Goal: Check status: Check status

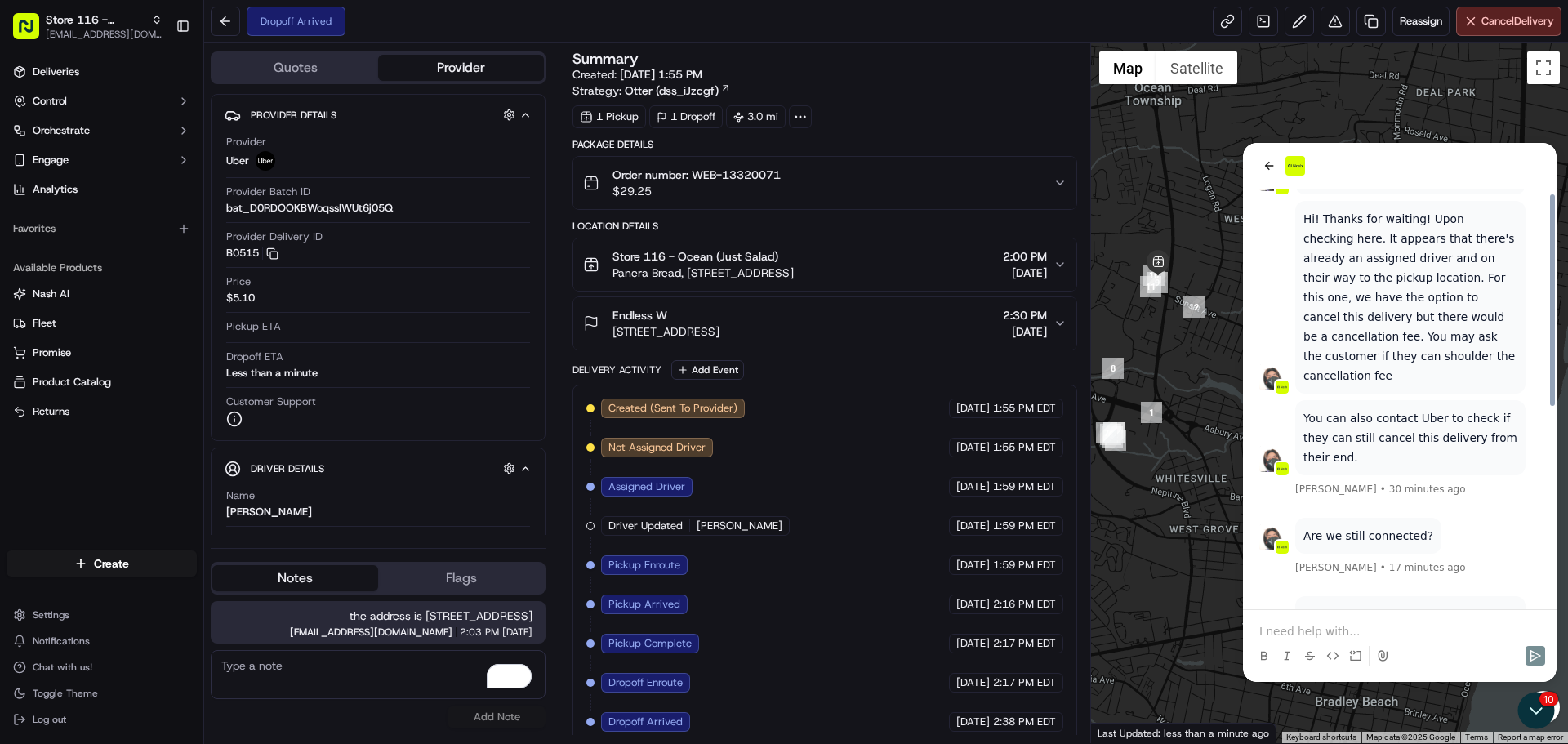
scroll to position [230, 0]
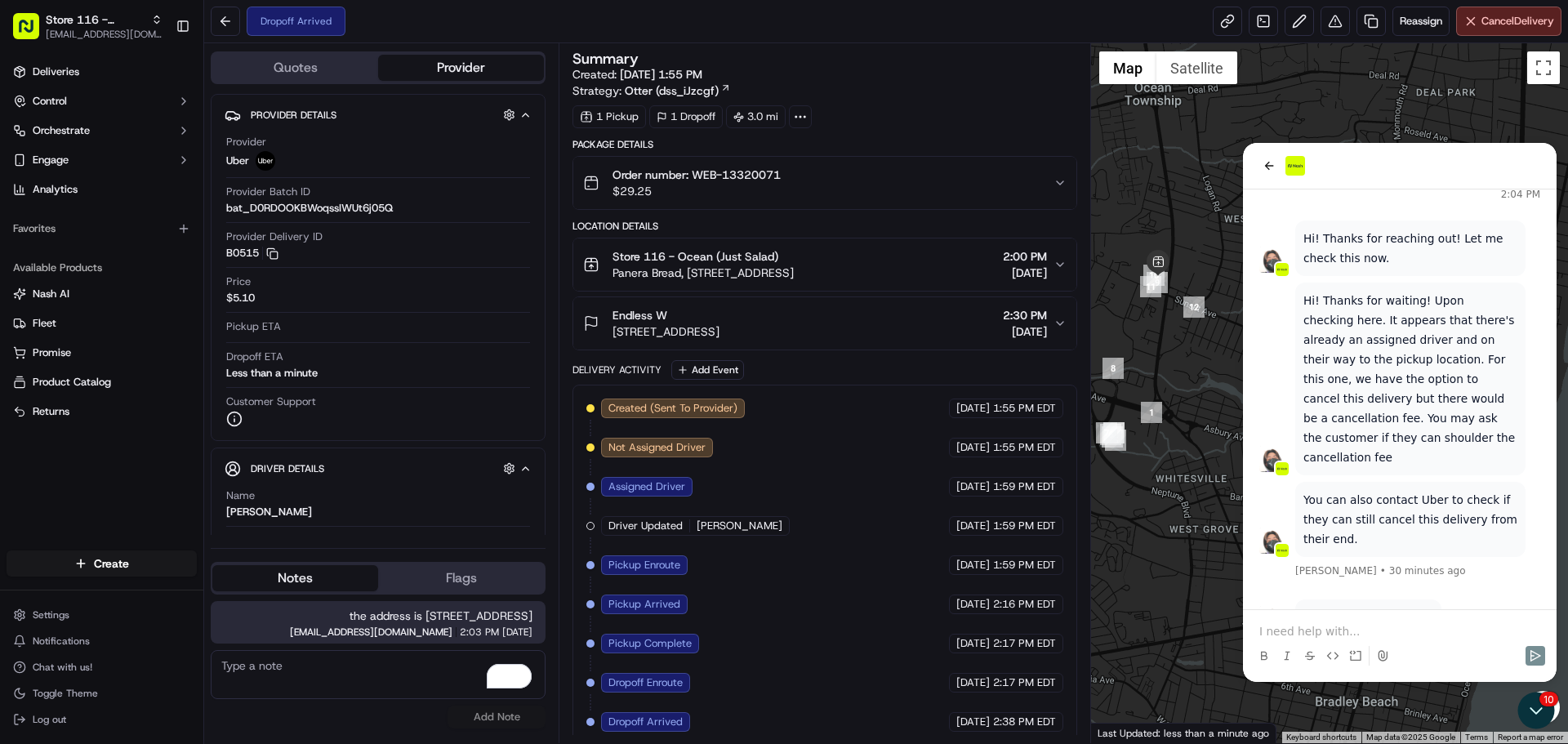
click at [1270, 176] on div at bounding box center [1400, 166] width 314 height 47
drag, startPoint x: 1270, startPoint y: 163, endPoint x: 2538, endPoint y: 318, distance: 1277.4
click at [1270, 163] on icon "back" at bounding box center [1269, 165] width 13 height 13
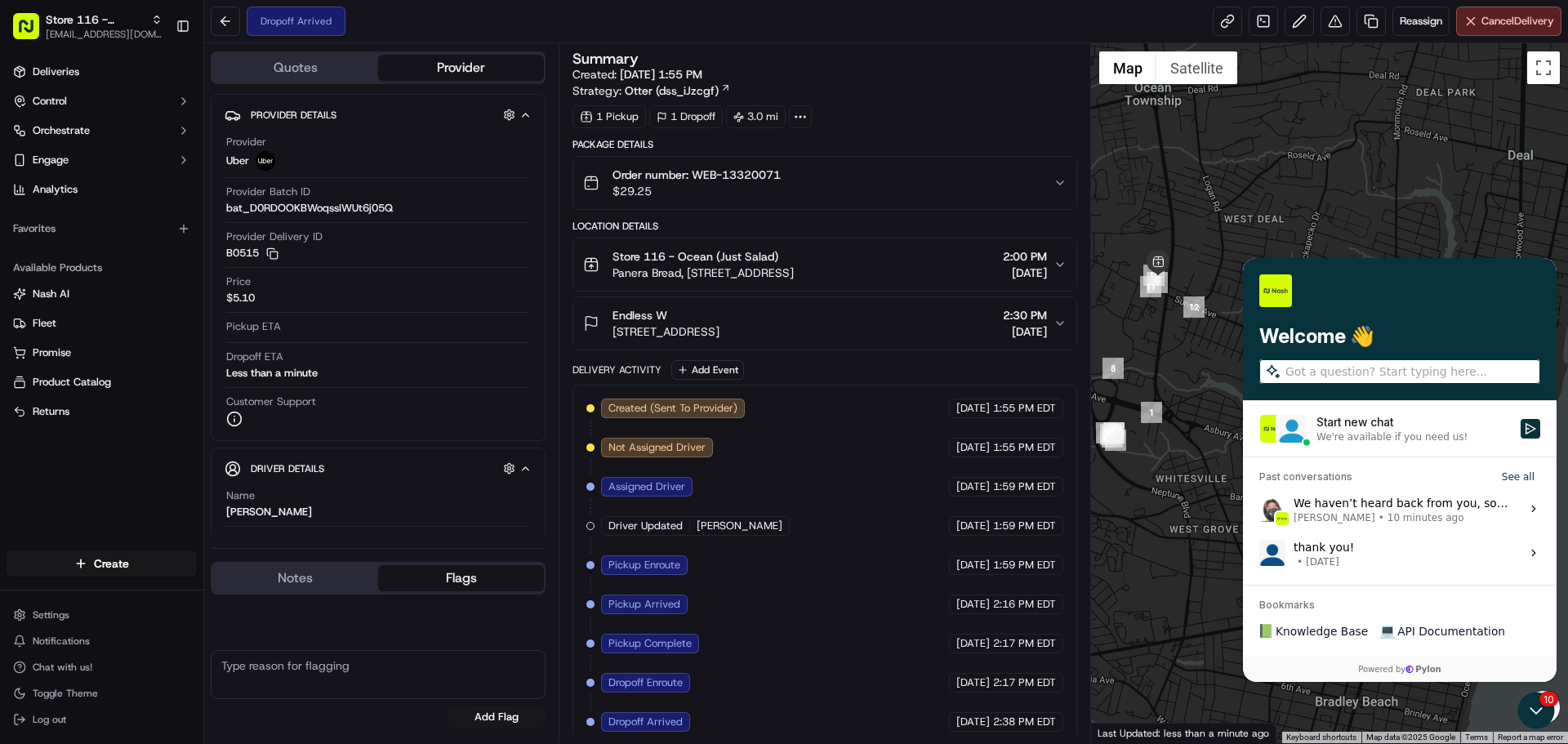
click at [410, 576] on button "Flags" at bounding box center [461, 578] width 166 height 26
click at [1548, 702] on icon "Open customer support" at bounding box center [1537, 710] width 41 height 41
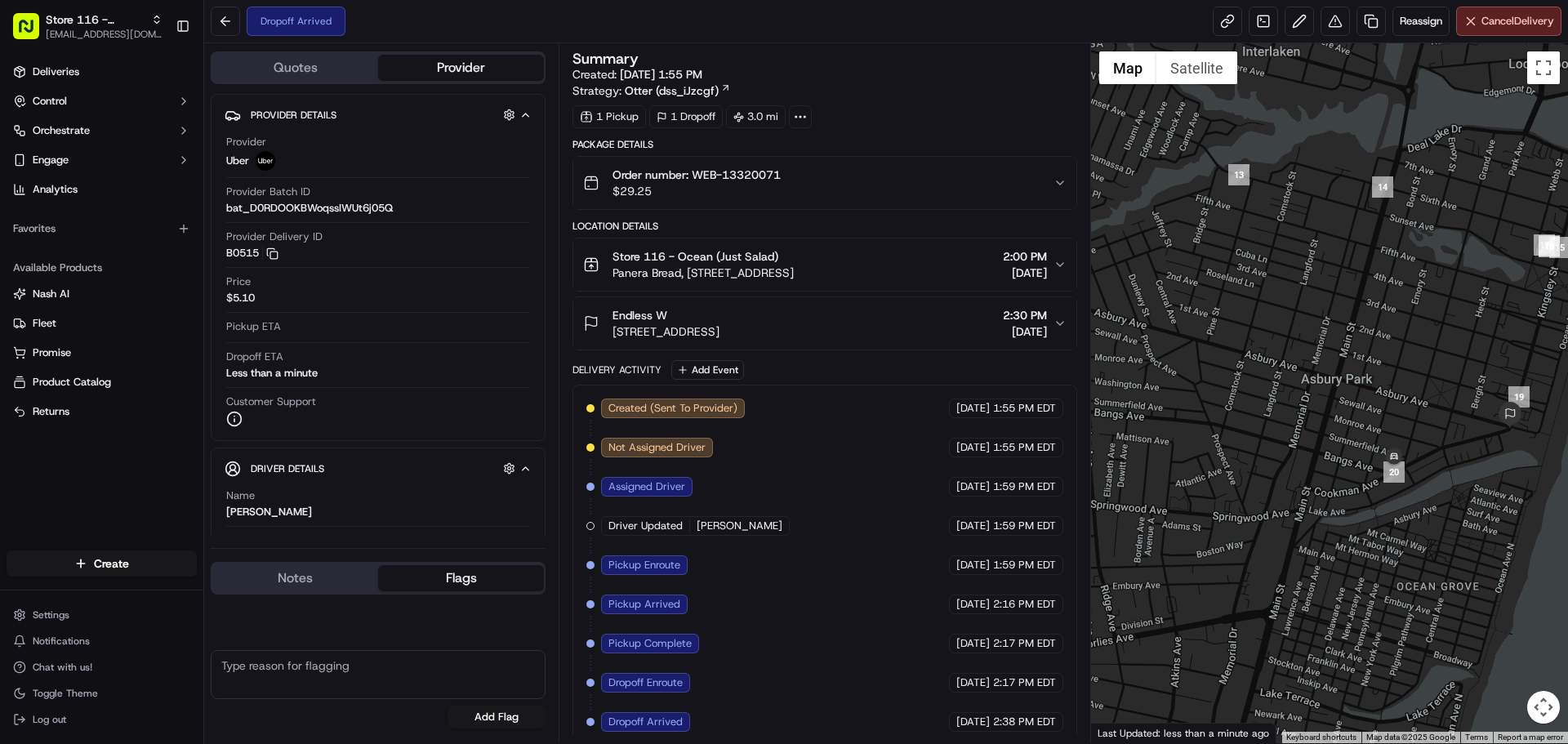
drag, startPoint x: 1466, startPoint y: 438, endPoint x: 1263, endPoint y: 493, distance: 210.3
click at [1263, 493] on div at bounding box center [1330, 393] width 478 height 700
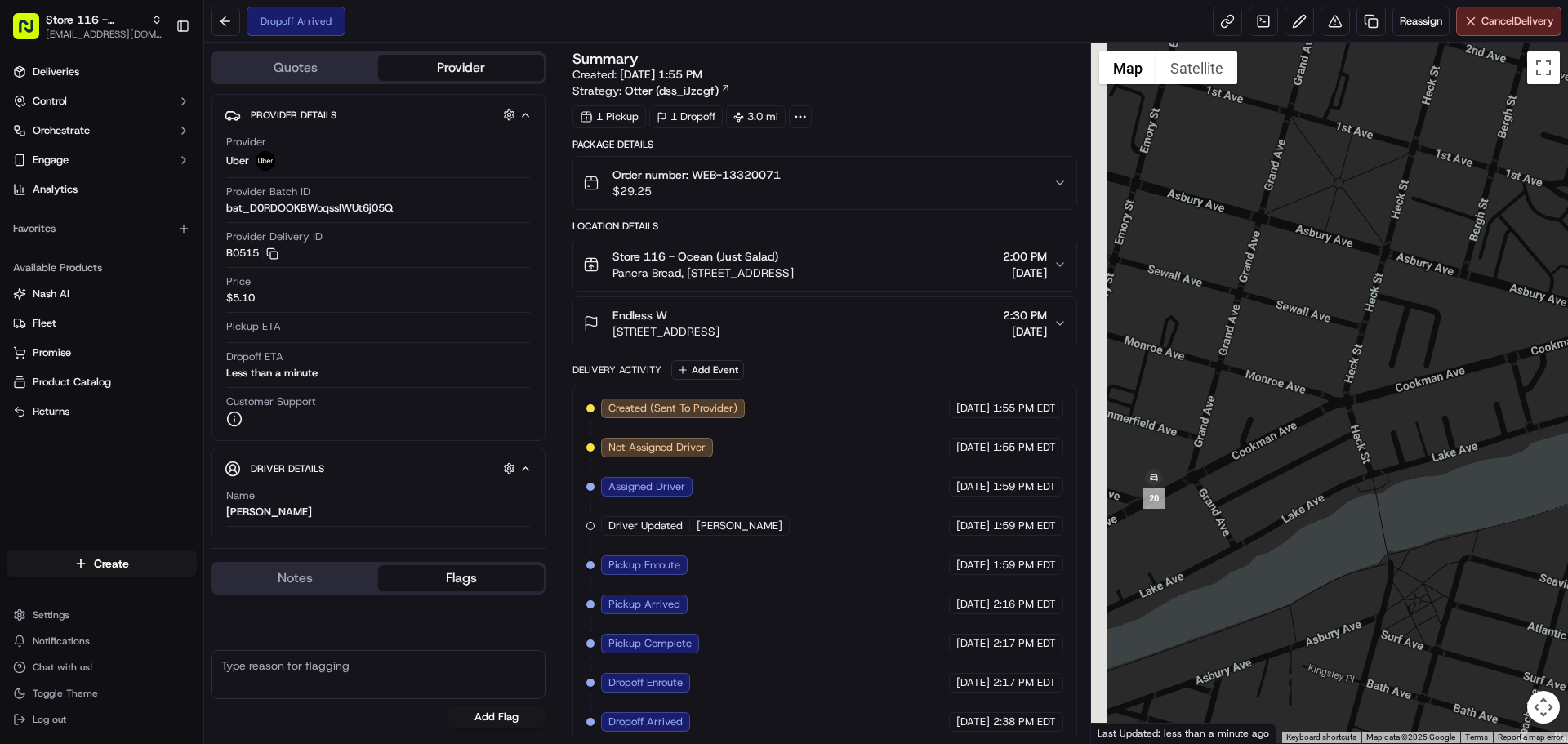
drag, startPoint x: 1184, startPoint y: 511, endPoint x: 1265, endPoint y: 486, distance: 84.8
click at [1265, 486] on div at bounding box center [1330, 393] width 478 height 700
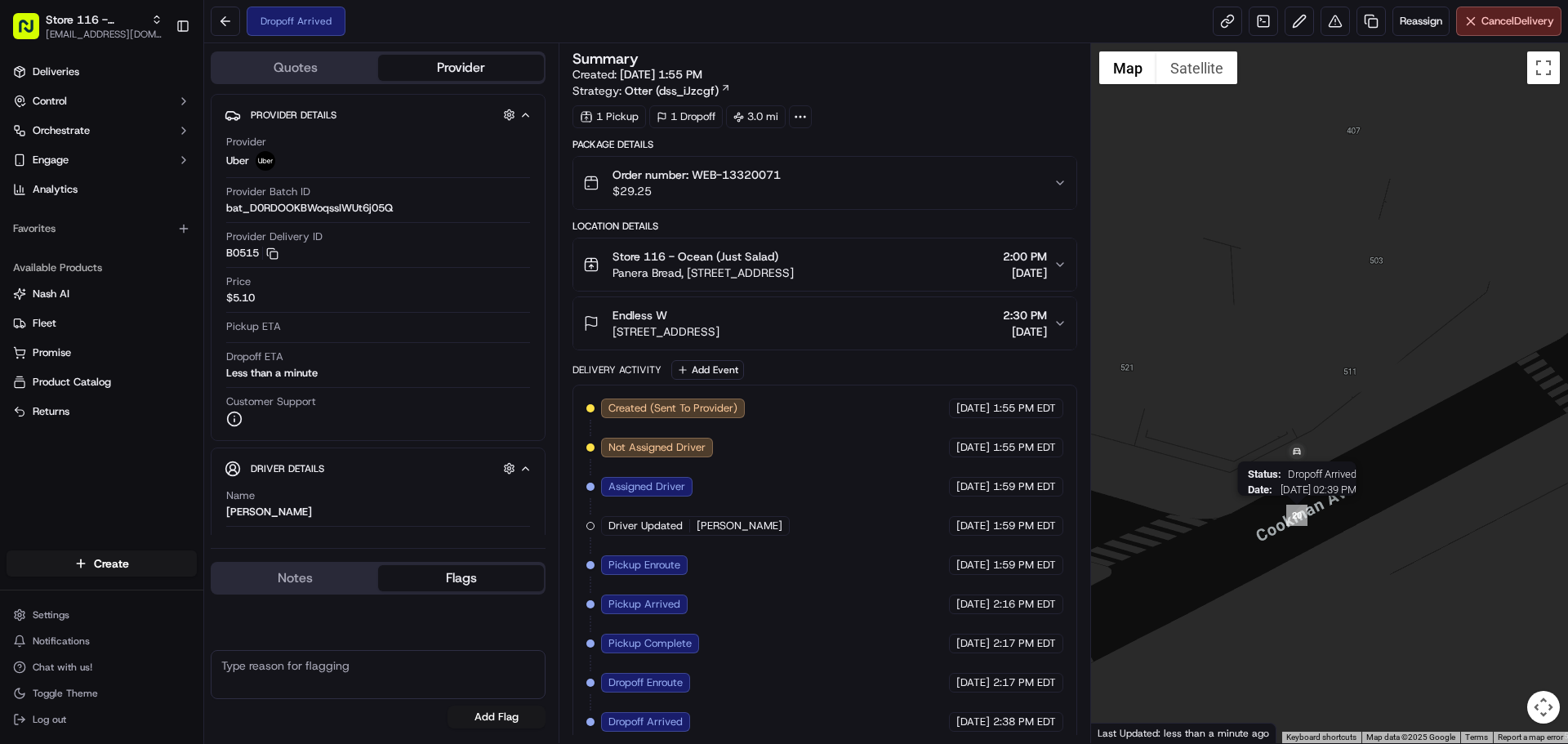
click at [1297, 515] on img "20" at bounding box center [1297, 515] width 21 height 21
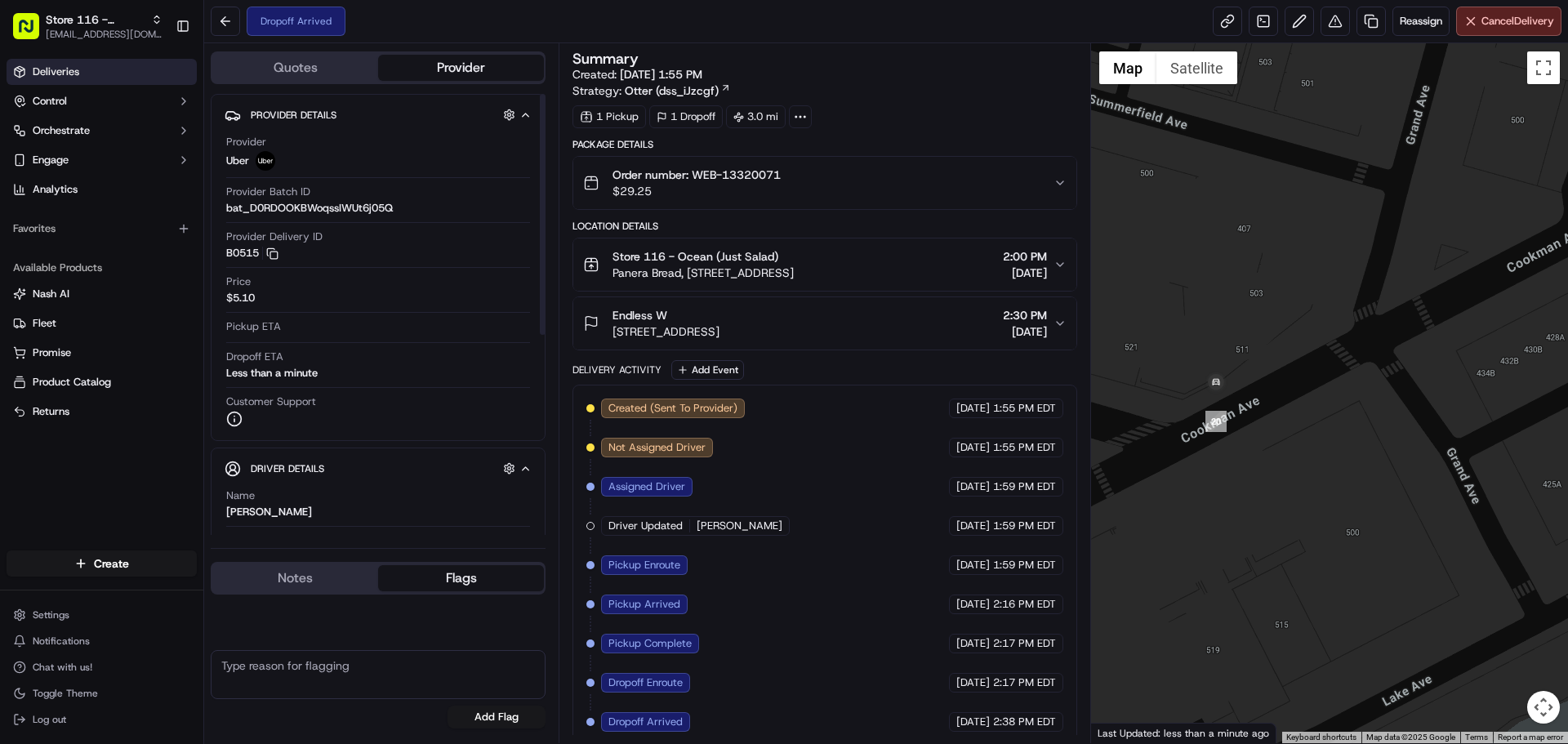
click at [81, 59] on link "Deliveries" at bounding box center [102, 71] width 190 height 26
